Goal: Task Accomplishment & Management: Manage account settings

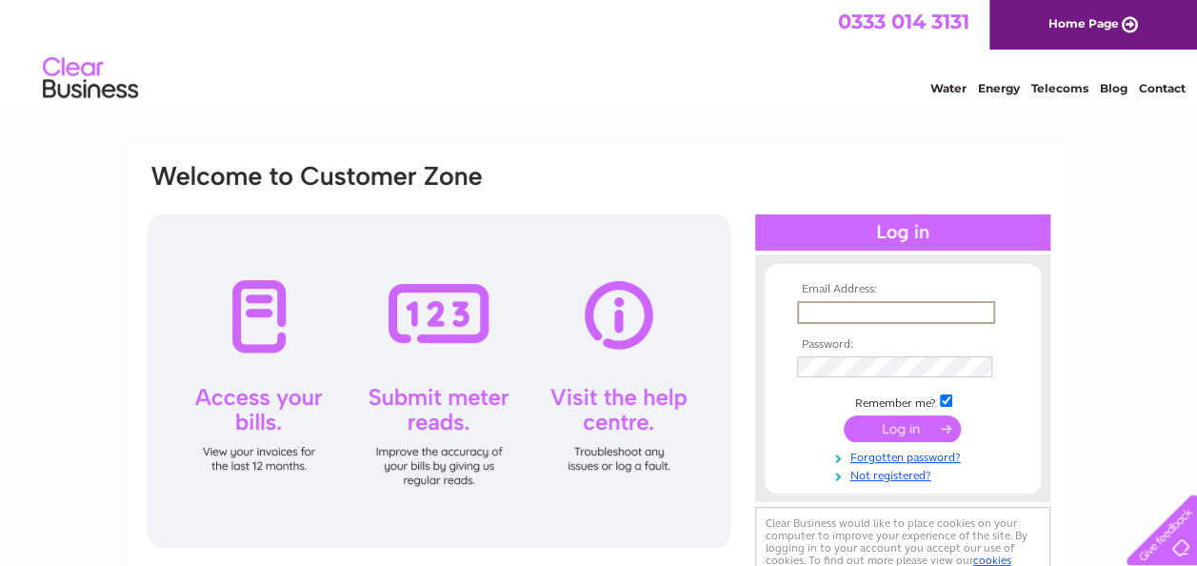
type input "tom@deandugdale.com"
click at [897, 429] on input "submit" at bounding box center [902, 429] width 117 height 27
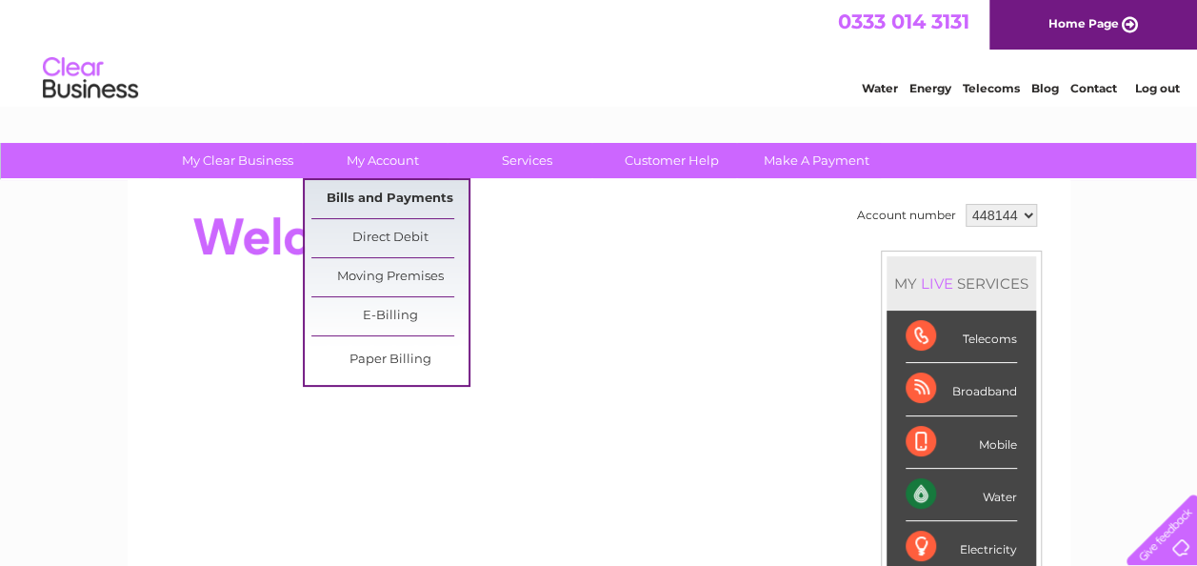
click at [391, 191] on link "Bills and Payments" at bounding box center [389, 199] width 157 height 38
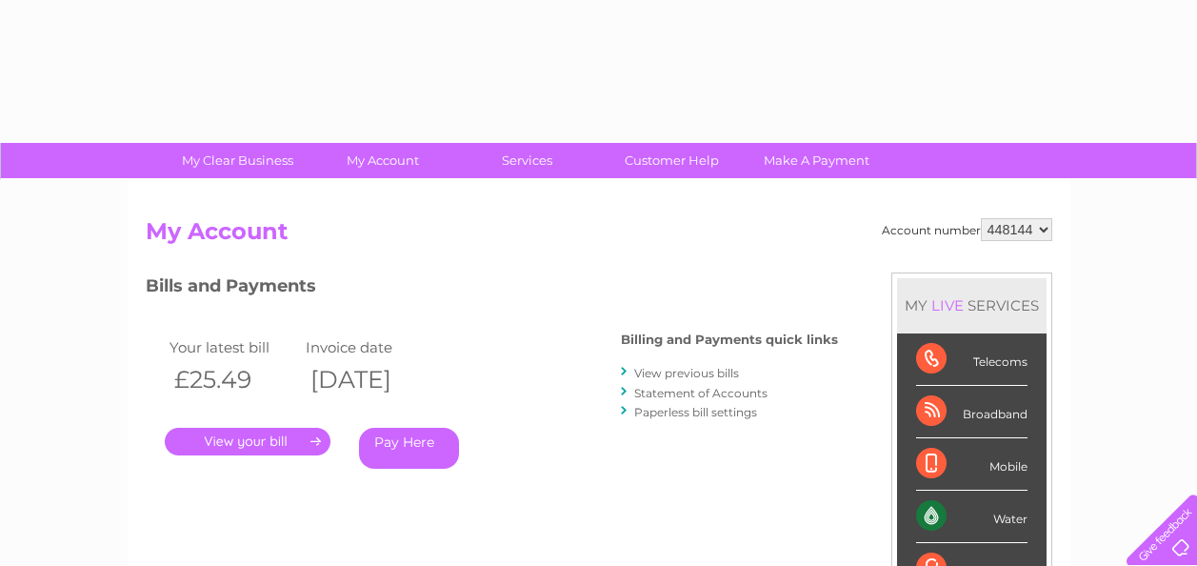
scroll to position [191, 0]
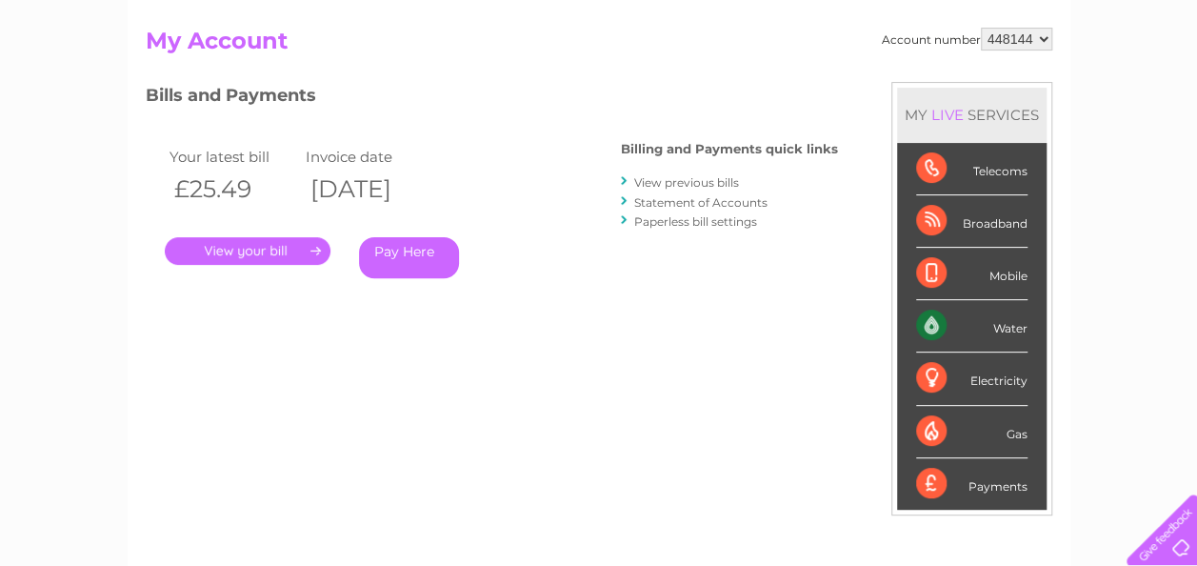
click at [276, 244] on link "." at bounding box center [248, 251] width 166 height 28
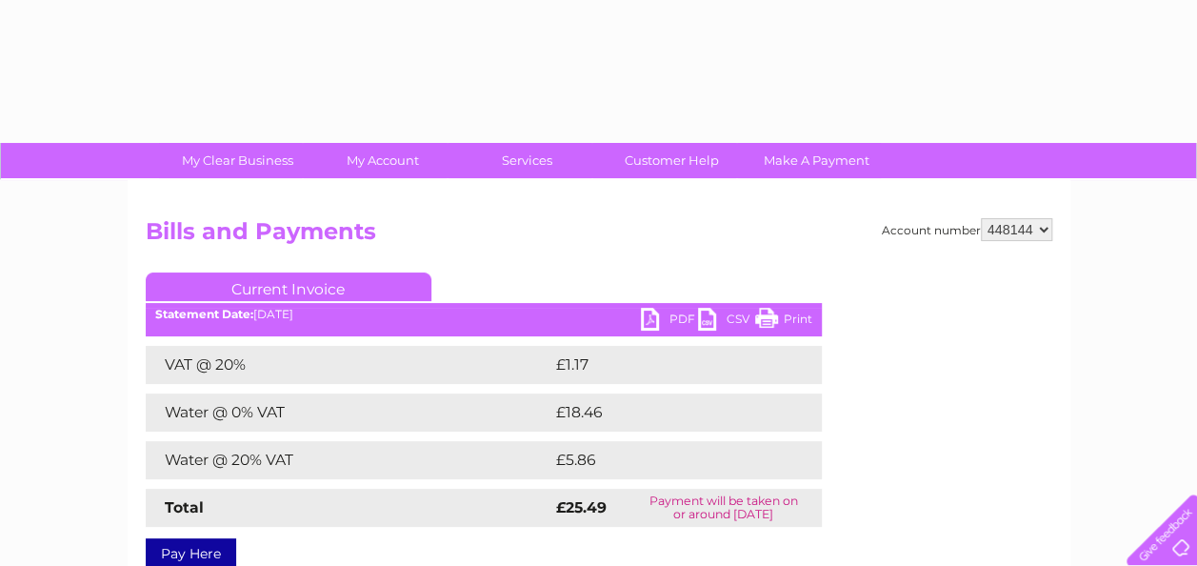
click at [655, 314] on link "PDF" at bounding box center [669, 322] width 57 height 28
